Goal: Information Seeking & Learning: Learn about a topic

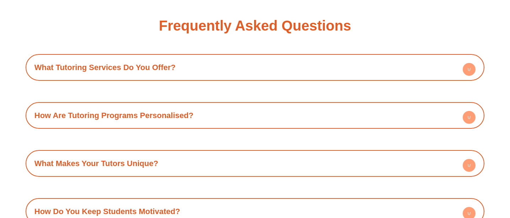
scroll to position [2444, 0]
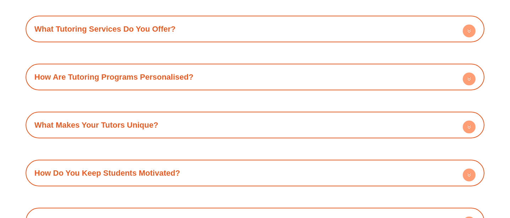
click at [163, 72] on link "How Are Tutoring Programs Personalised?" at bounding box center [113, 76] width 159 height 9
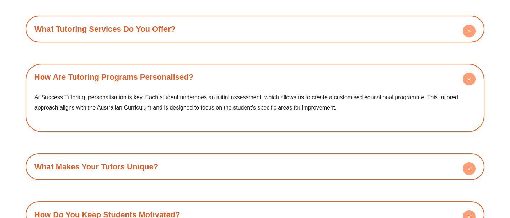
click at [163, 72] on link "How Are Tutoring Programs Personalised?" at bounding box center [113, 76] width 159 height 9
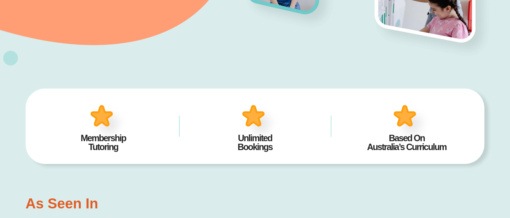
scroll to position [0, 0]
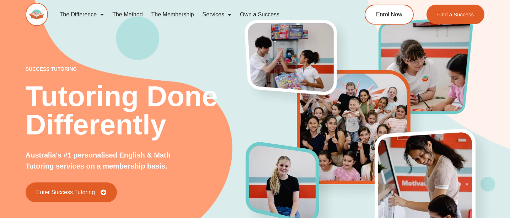
click at [129, 14] on link "The Method" at bounding box center [127, 14] width 39 height 16
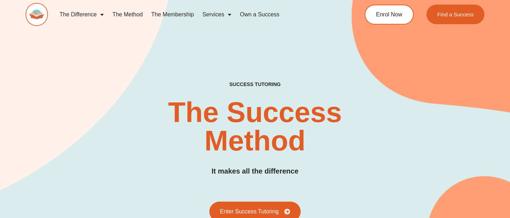
click at [216, 15] on link "Services" at bounding box center [216, 14] width 37 height 16
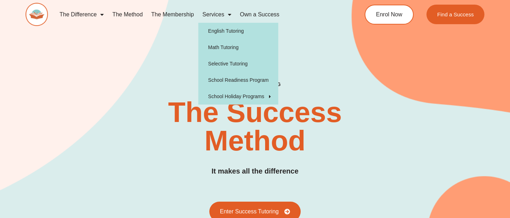
click at [213, 14] on link "Services" at bounding box center [216, 14] width 37 height 16
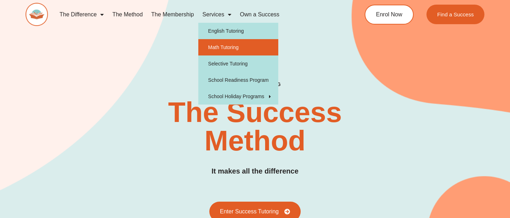
click at [214, 47] on link "Math Tutoring" at bounding box center [238, 47] width 80 height 16
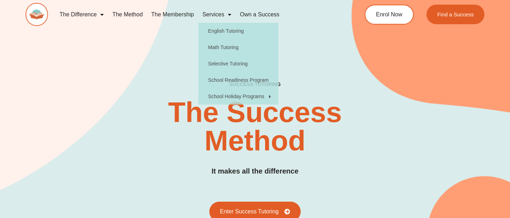
click at [256, 18] on link "Own a Success" at bounding box center [259, 14] width 48 height 16
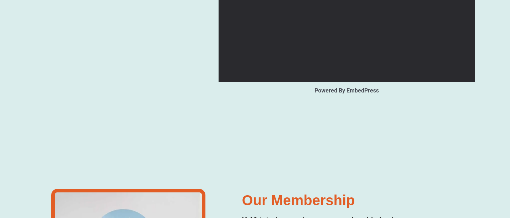
type input "*"
